Goal: Task Accomplishment & Management: Manage account settings

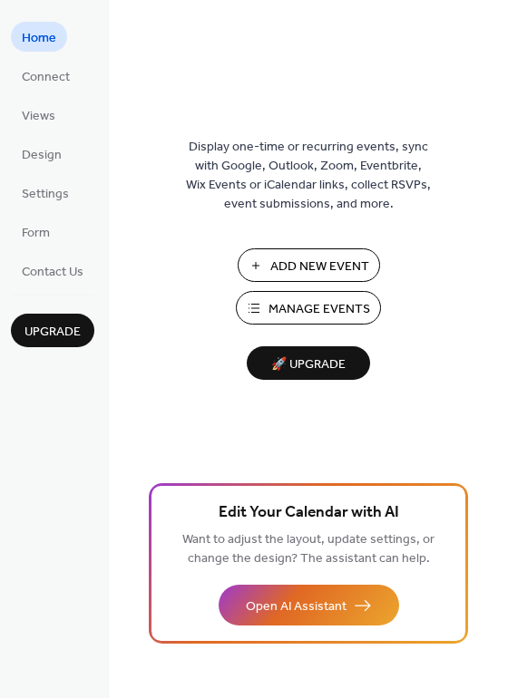
click at [310, 306] on span "Manage Events" at bounding box center [319, 309] width 102 height 19
click at [64, 187] on span "Settings" at bounding box center [45, 194] width 47 height 19
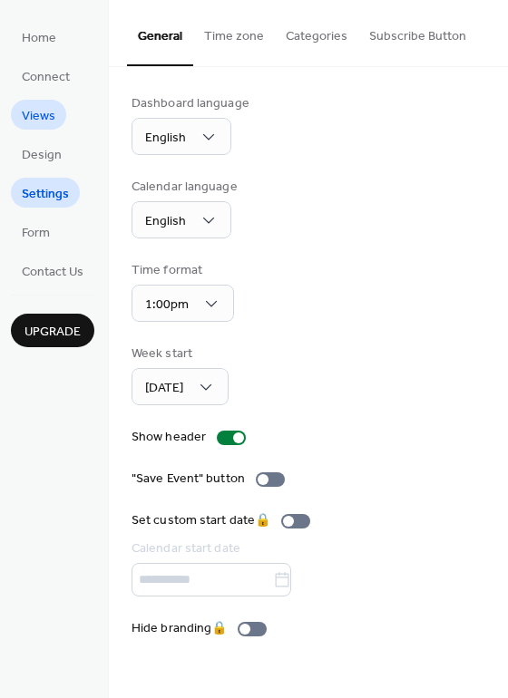
click at [35, 121] on span "Views" at bounding box center [39, 116] width 34 height 19
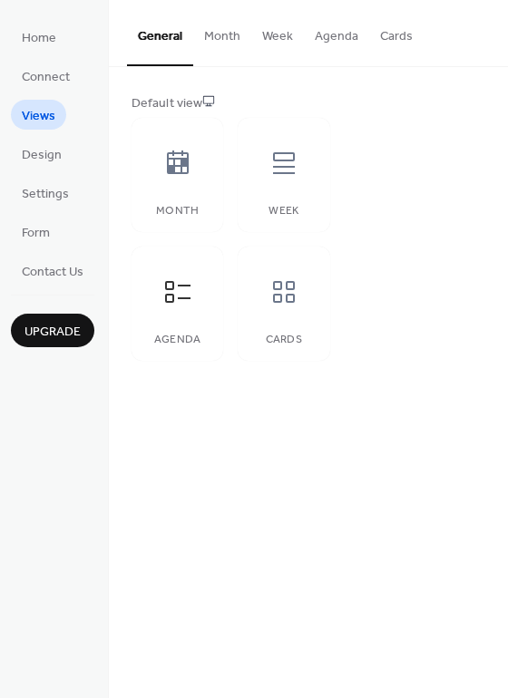
click at [218, 36] on button "Month" at bounding box center [222, 32] width 58 height 64
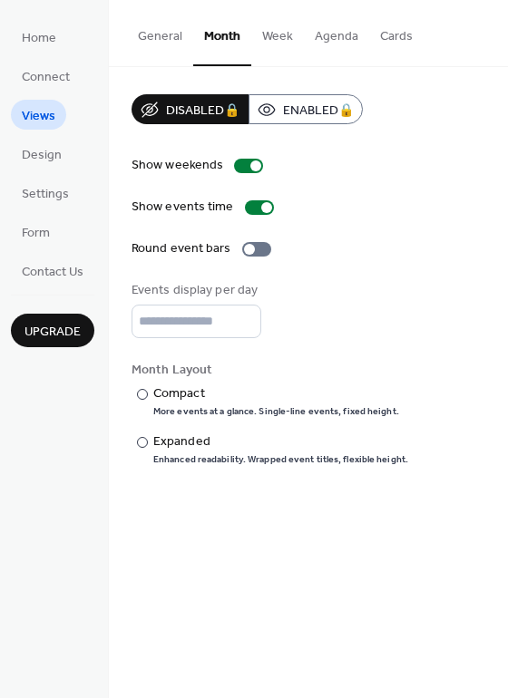
click at [271, 36] on button "Week" at bounding box center [277, 32] width 53 height 64
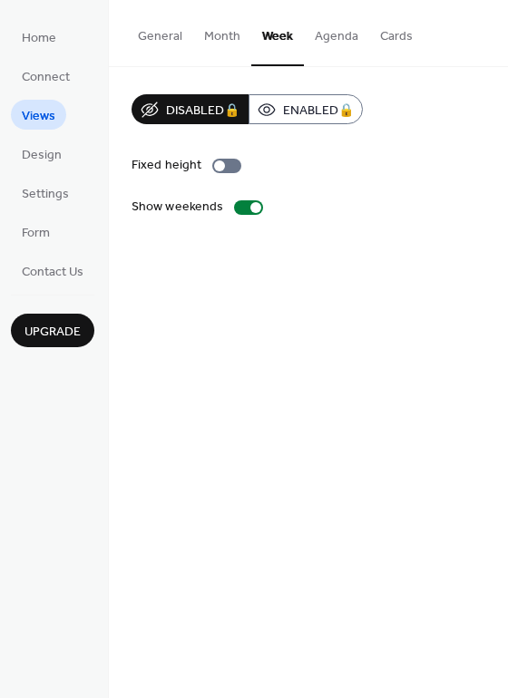
click at [212, 34] on button "Month" at bounding box center [222, 32] width 58 height 64
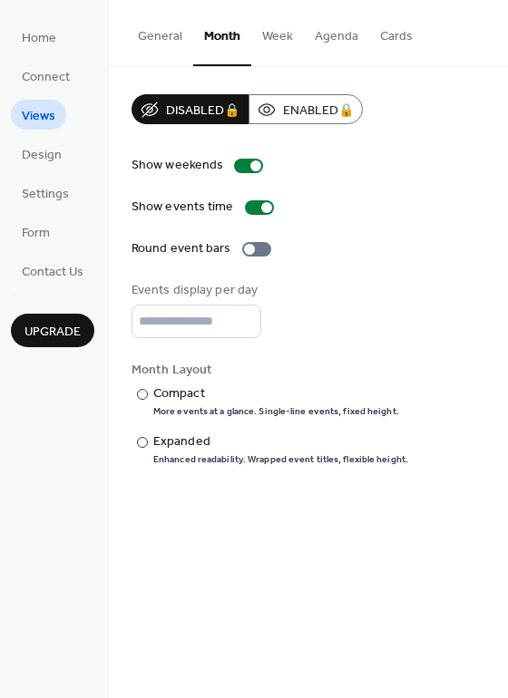
click at [179, 36] on button "General" at bounding box center [160, 32] width 66 height 64
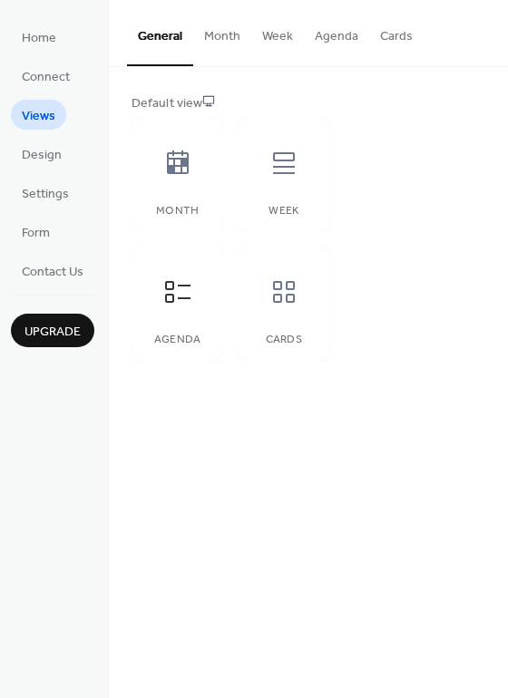
click at [391, 27] on button "Cards" at bounding box center [396, 32] width 54 height 64
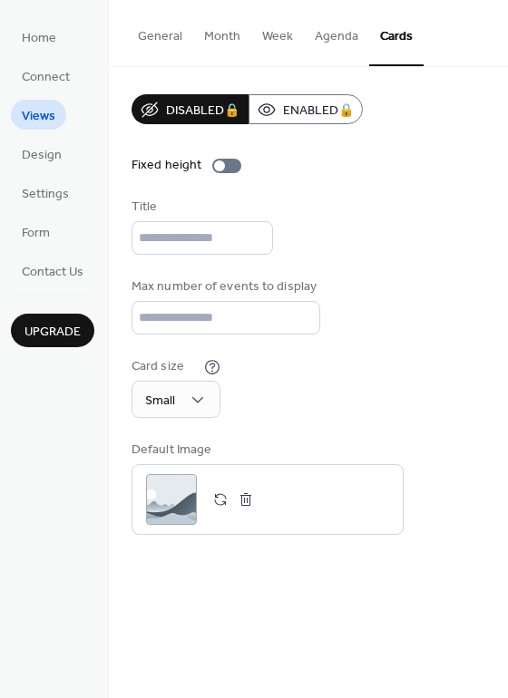
click at [318, 40] on button "Agenda" at bounding box center [336, 32] width 65 height 64
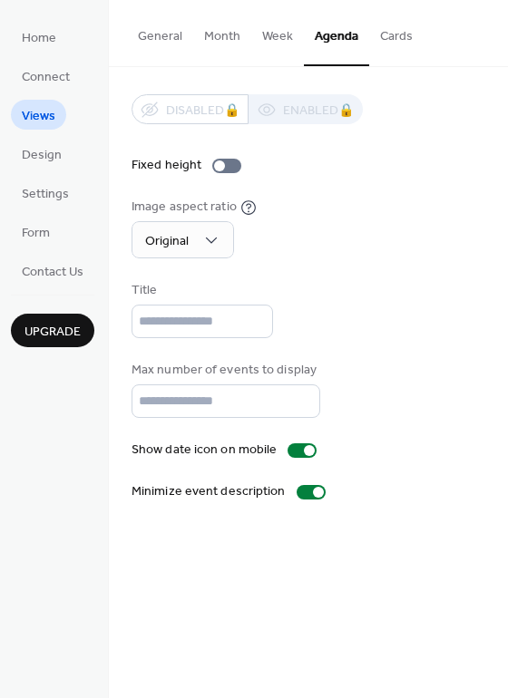
click at [279, 36] on button "Week" at bounding box center [277, 32] width 53 height 64
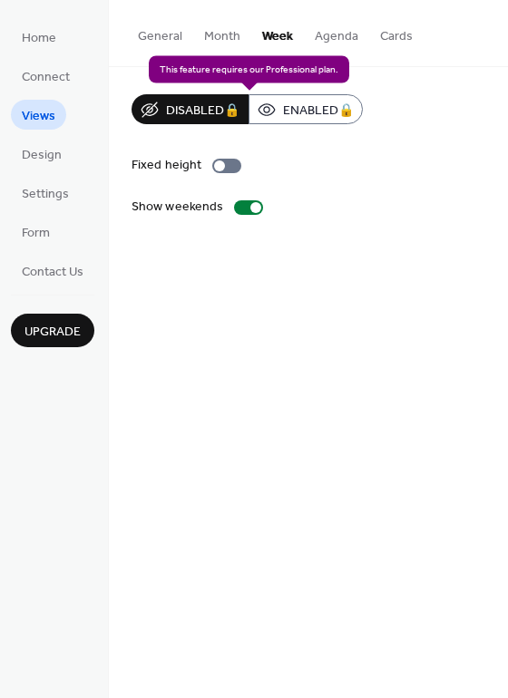
click at [204, 116] on div "Disabled 🔒 Enabled 🔒" at bounding box center [246, 109] width 231 height 30
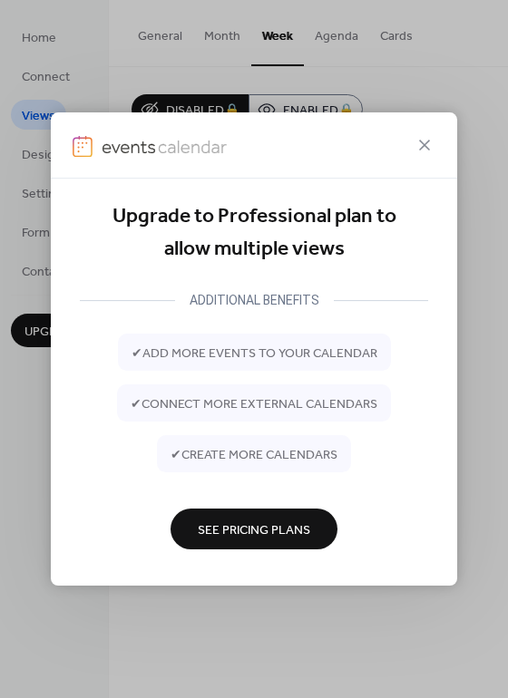
click at [430, 138] on icon at bounding box center [424, 145] width 22 height 22
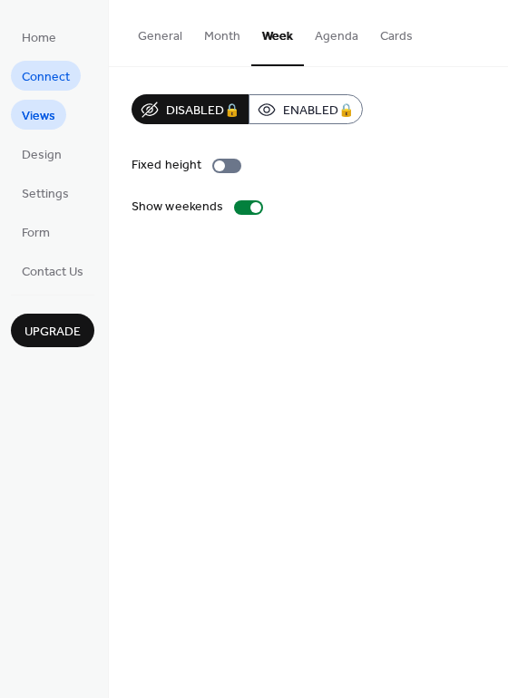
click at [64, 77] on span "Connect" at bounding box center [46, 77] width 48 height 19
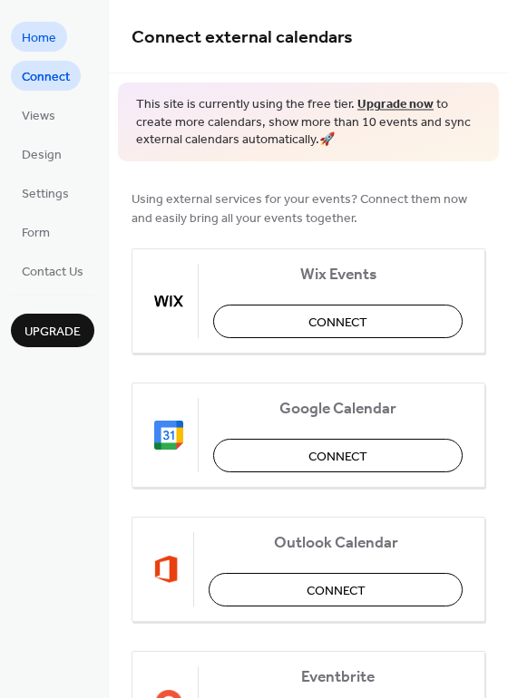
click at [54, 44] on span "Home" at bounding box center [39, 38] width 34 height 19
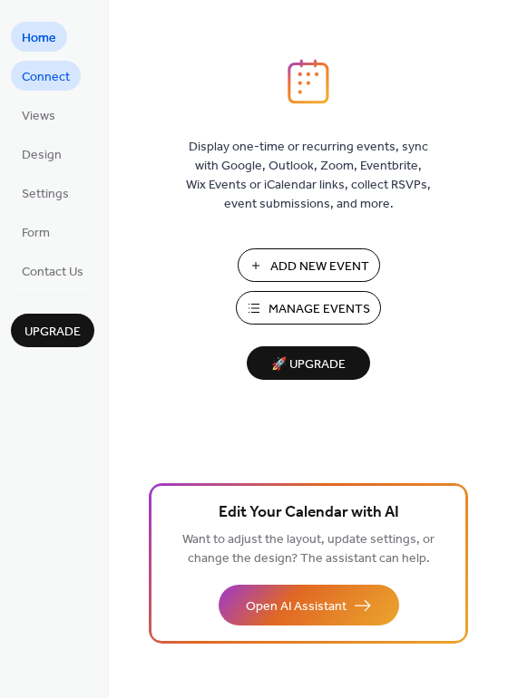
click at [36, 70] on span "Connect" at bounding box center [46, 77] width 48 height 19
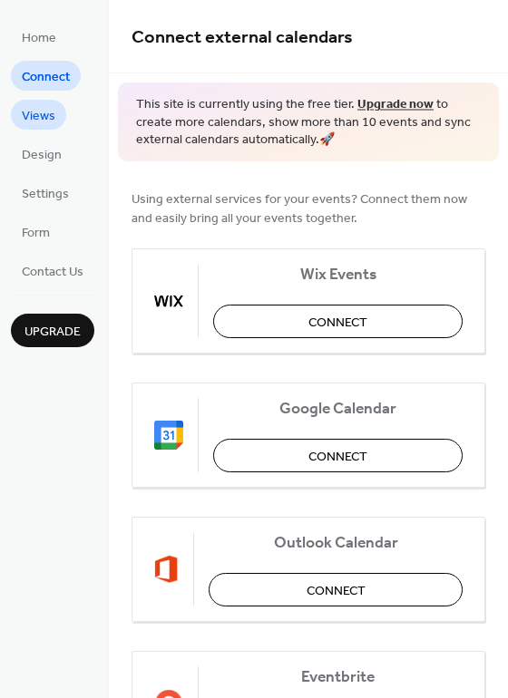
click at [34, 118] on span "Views" at bounding box center [39, 116] width 34 height 19
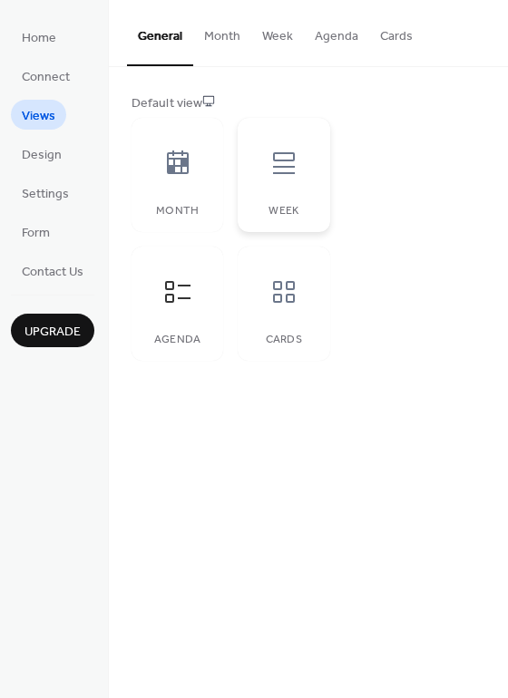
click at [269, 163] on icon at bounding box center [283, 163] width 29 height 29
click at [163, 305] on icon at bounding box center [177, 291] width 29 height 29
click at [177, 168] on icon at bounding box center [177, 163] width 29 height 29
click at [44, 241] on span "Form" at bounding box center [36, 233] width 28 height 19
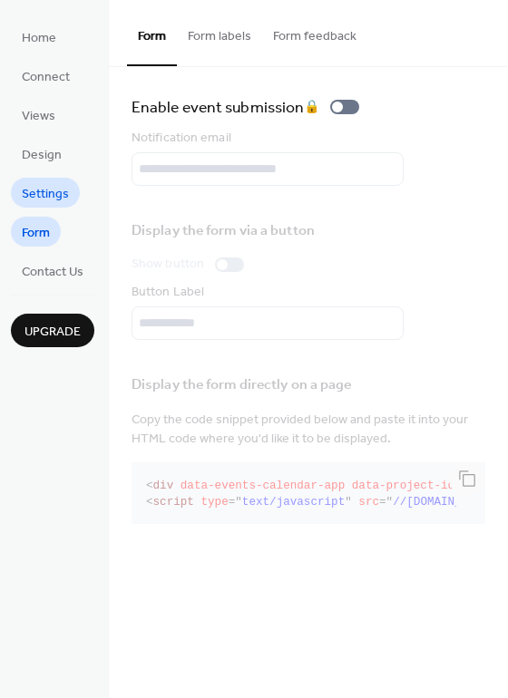
click at [47, 196] on span "Settings" at bounding box center [45, 194] width 47 height 19
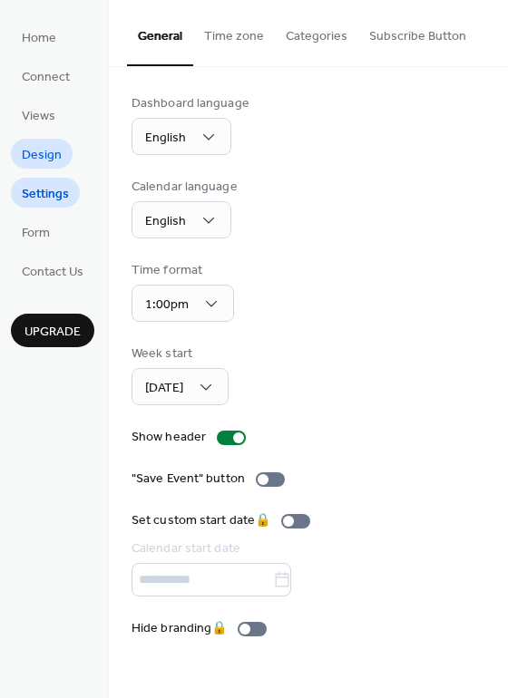
click at [44, 157] on span "Design" at bounding box center [42, 155] width 40 height 19
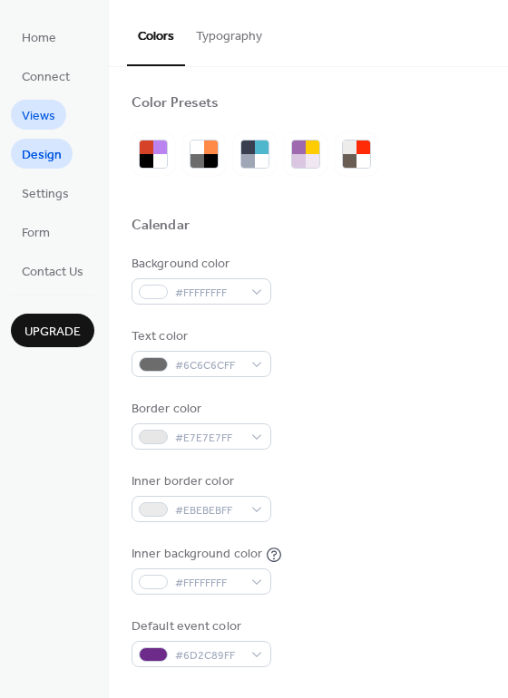
click at [30, 121] on span "Views" at bounding box center [39, 116] width 34 height 19
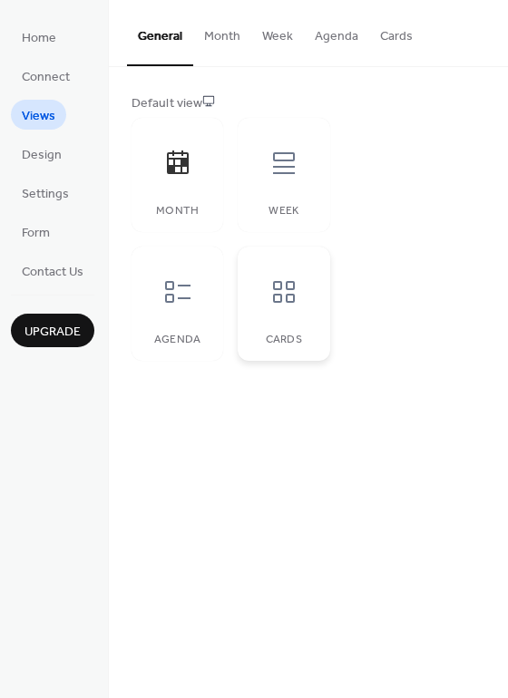
click at [254, 302] on div "Cards" at bounding box center [284, 304] width 92 height 114
click at [175, 308] on div at bounding box center [177, 292] width 54 height 54
click at [298, 158] on div at bounding box center [284, 163] width 54 height 54
click at [44, 179] on link "Settings" at bounding box center [45, 193] width 69 height 30
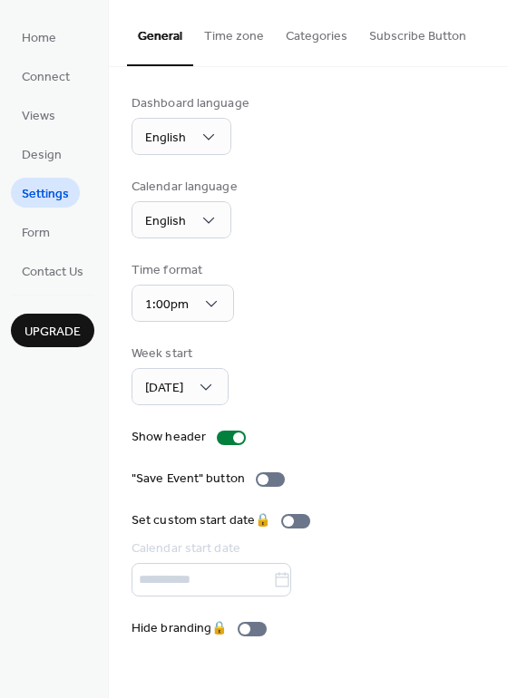
click at [244, 30] on button "Time zone" at bounding box center [234, 32] width 82 height 64
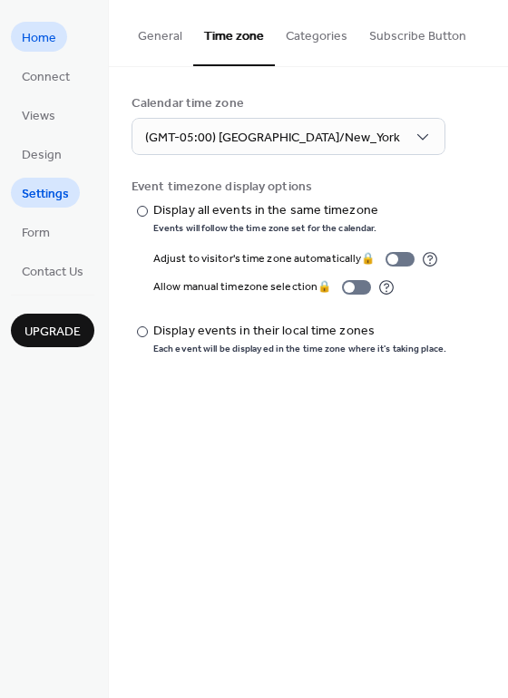
click at [44, 36] on span "Home" at bounding box center [39, 38] width 34 height 19
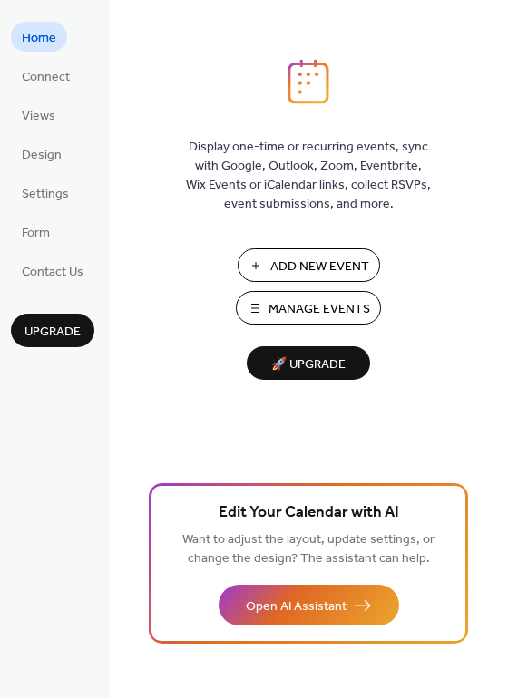
click at [309, 313] on span "Manage Events" at bounding box center [319, 309] width 102 height 19
